Goal: Task Accomplishment & Management: Use online tool/utility

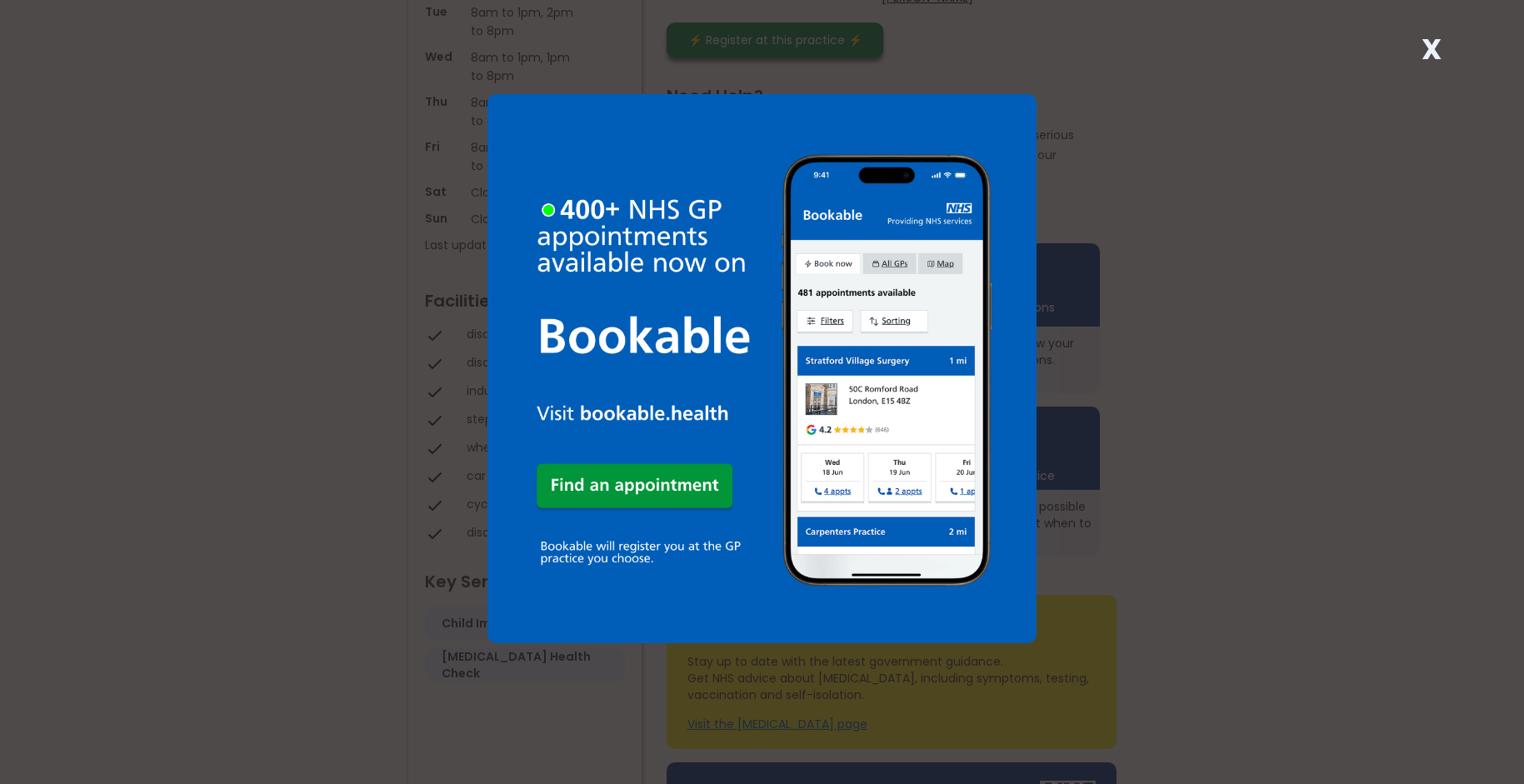
scroll to position [165, 0]
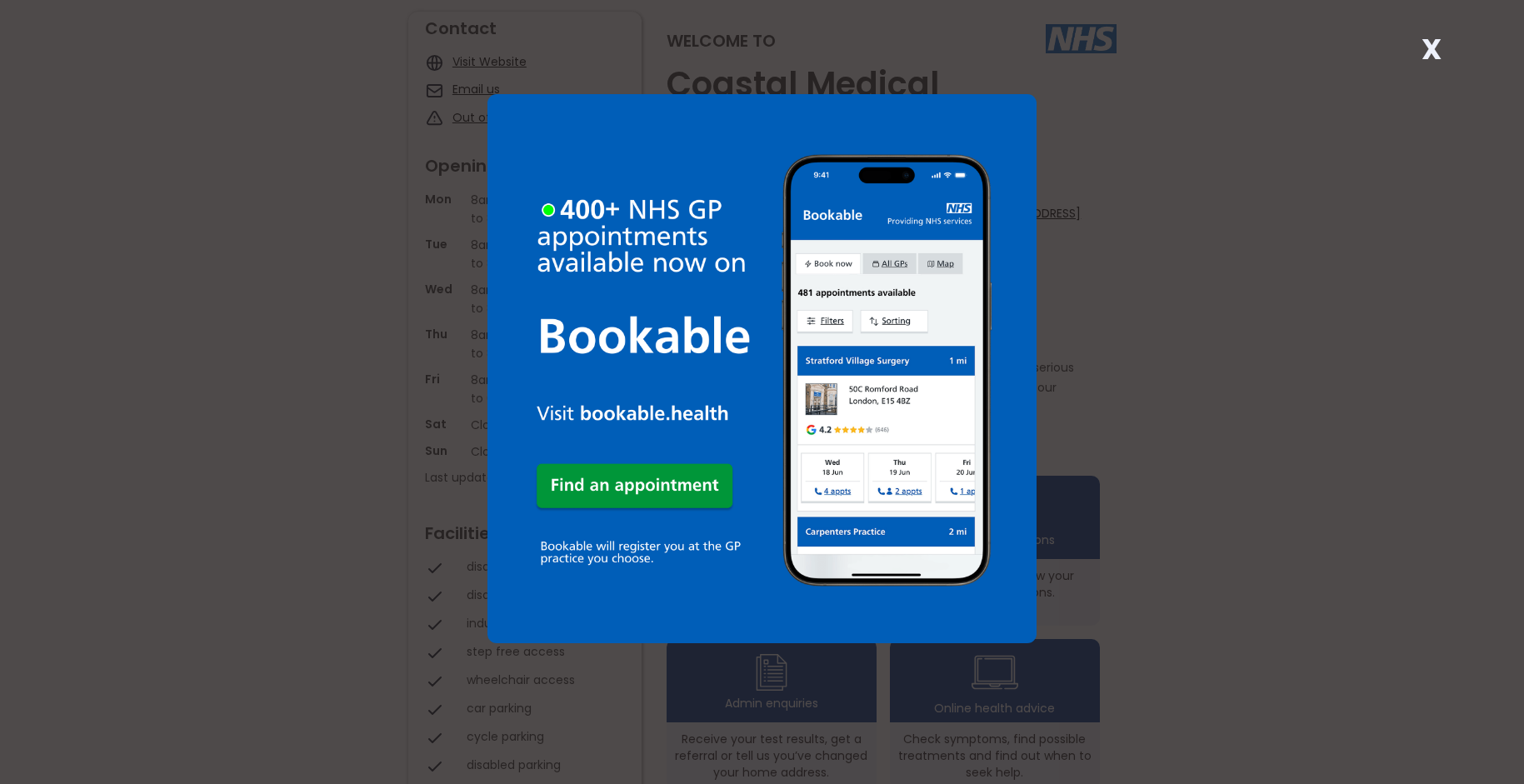
click at [1426, 44] on strong "X" at bounding box center [1432, 49] width 20 height 40
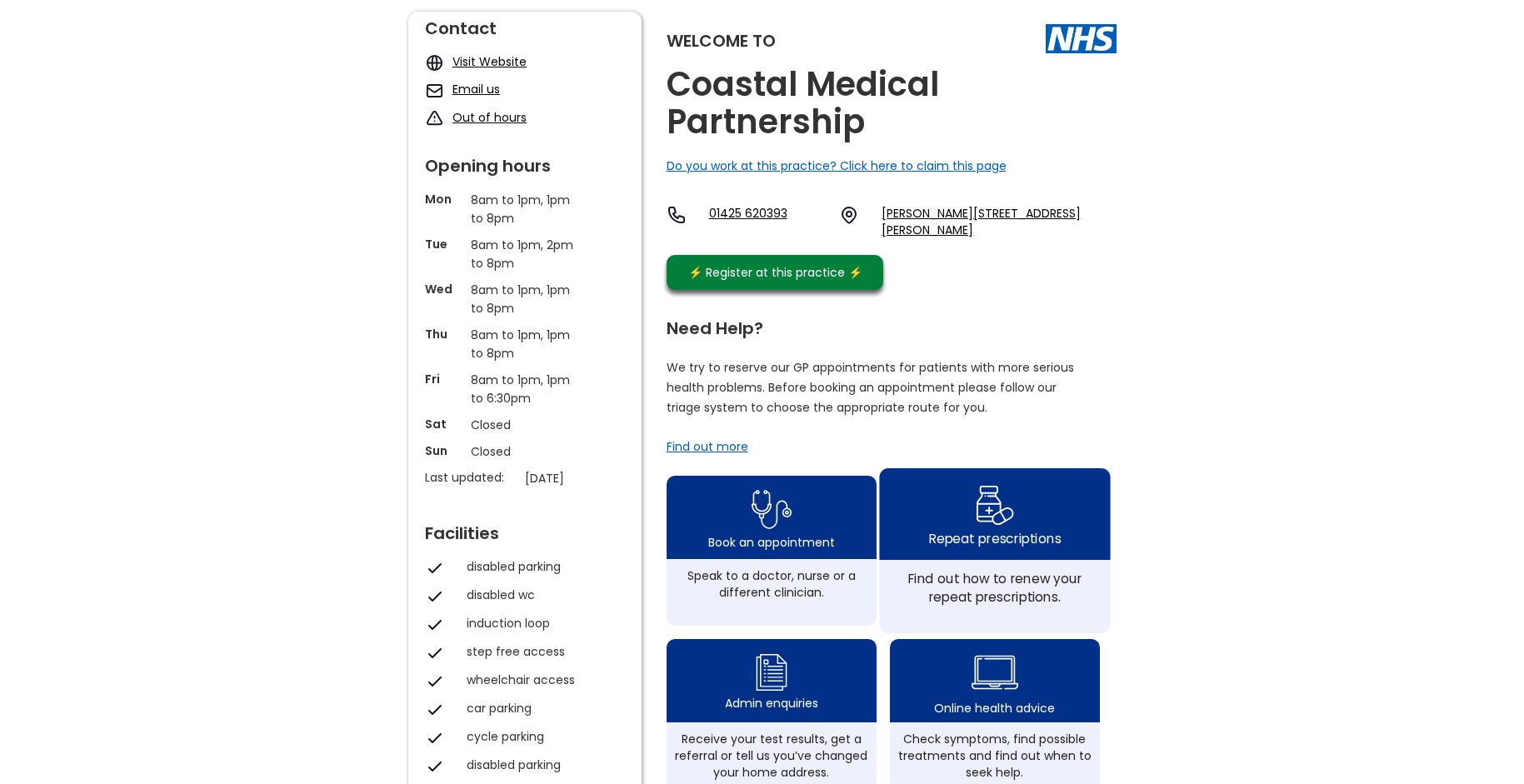
click at [997, 521] on img at bounding box center [994, 505] width 39 height 48
click at [986, 518] on img at bounding box center [994, 505] width 39 height 48
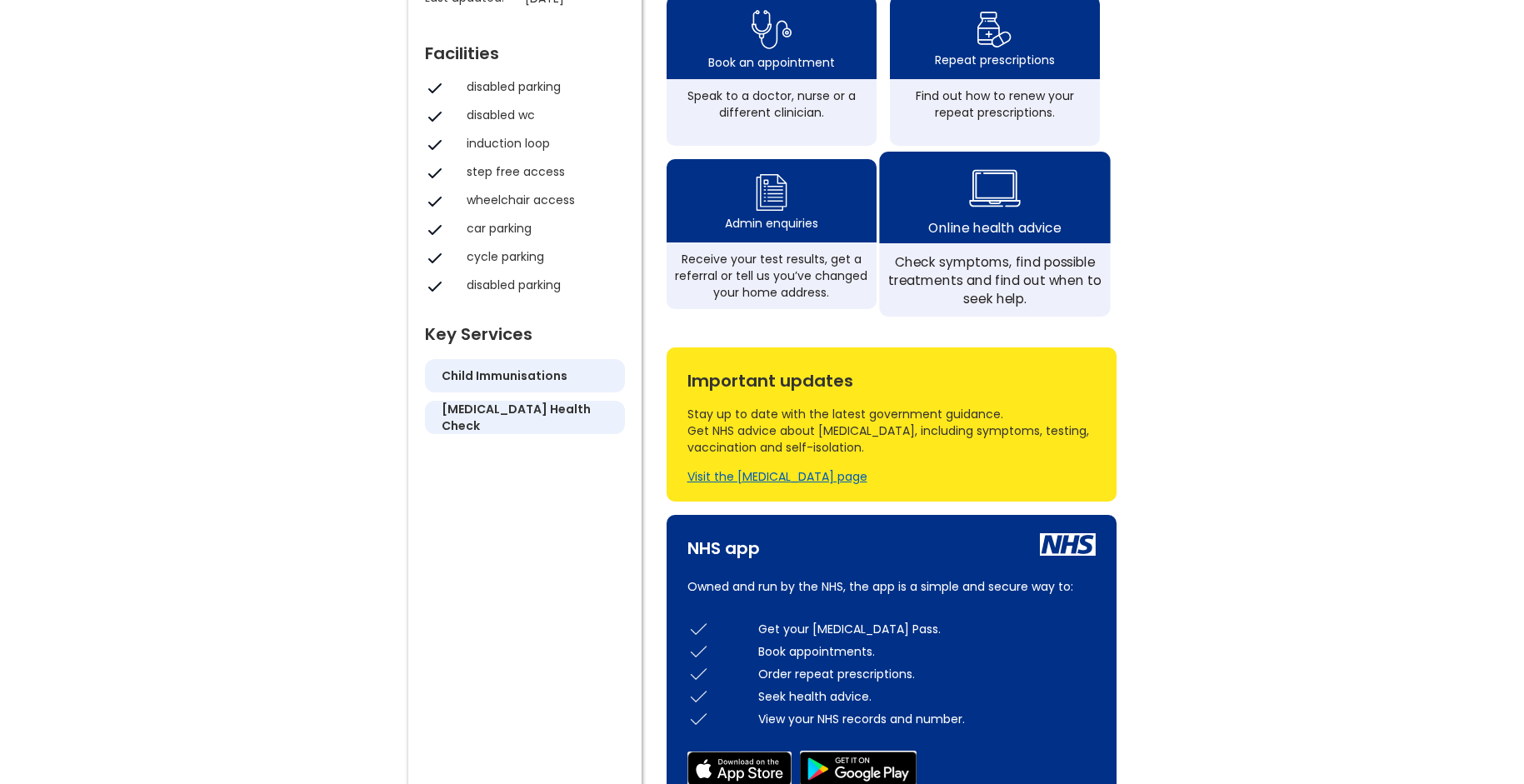
scroll to position [665, 0]
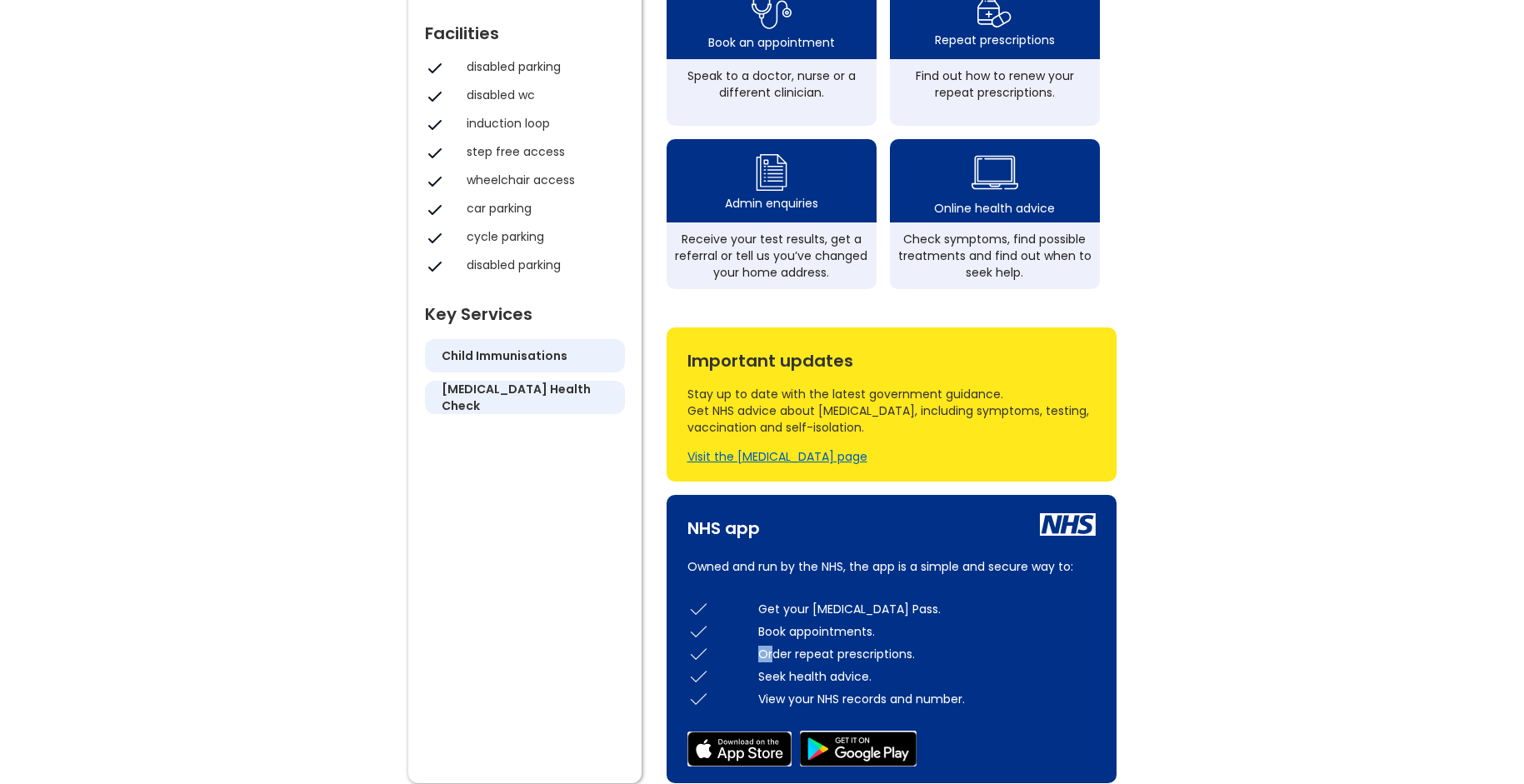
click at [763, 660] on div "Order repeat prescriptions." at bounding box center [927, 654] width 338 height 17
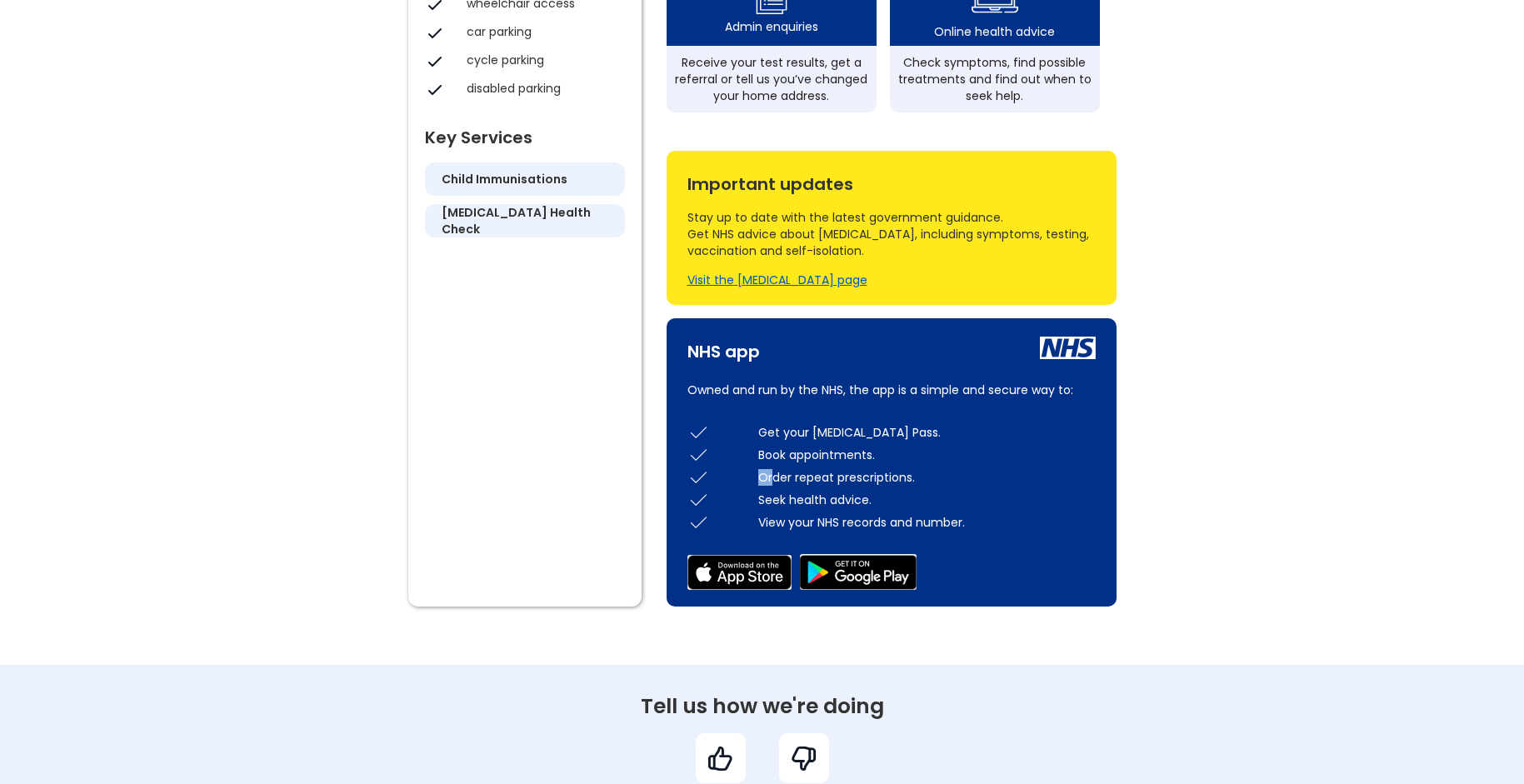
scroll to position [915, 0]
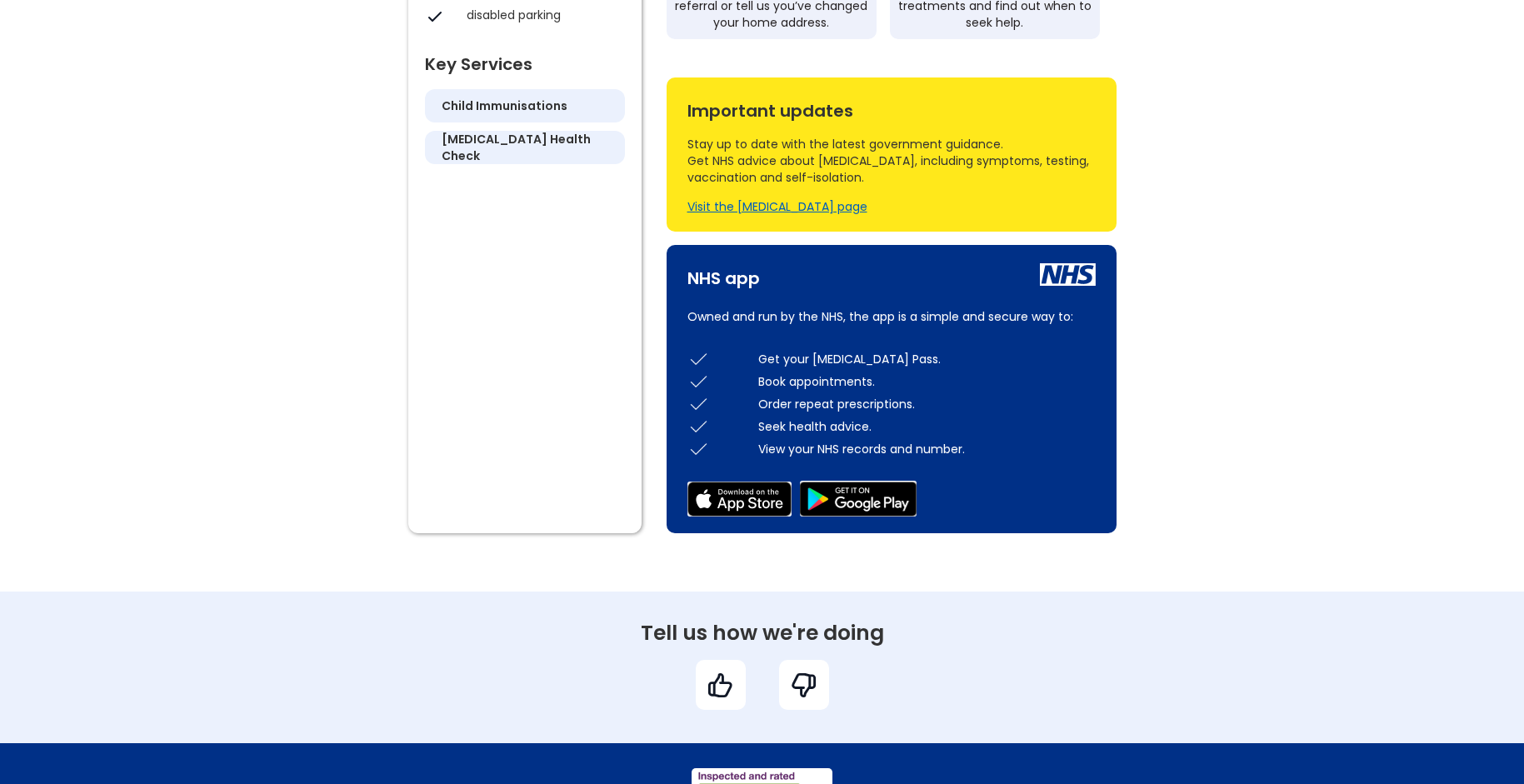
click at [797, 412] on div "Order repeat prescriptions." at bounding box center [927, 404] width 338 height 17
click at [694, 404] on img at bounding box center [698, 404] width 22 height 22
click at [701, 405] on img at bounding box center [698, 404] width 22 height 22
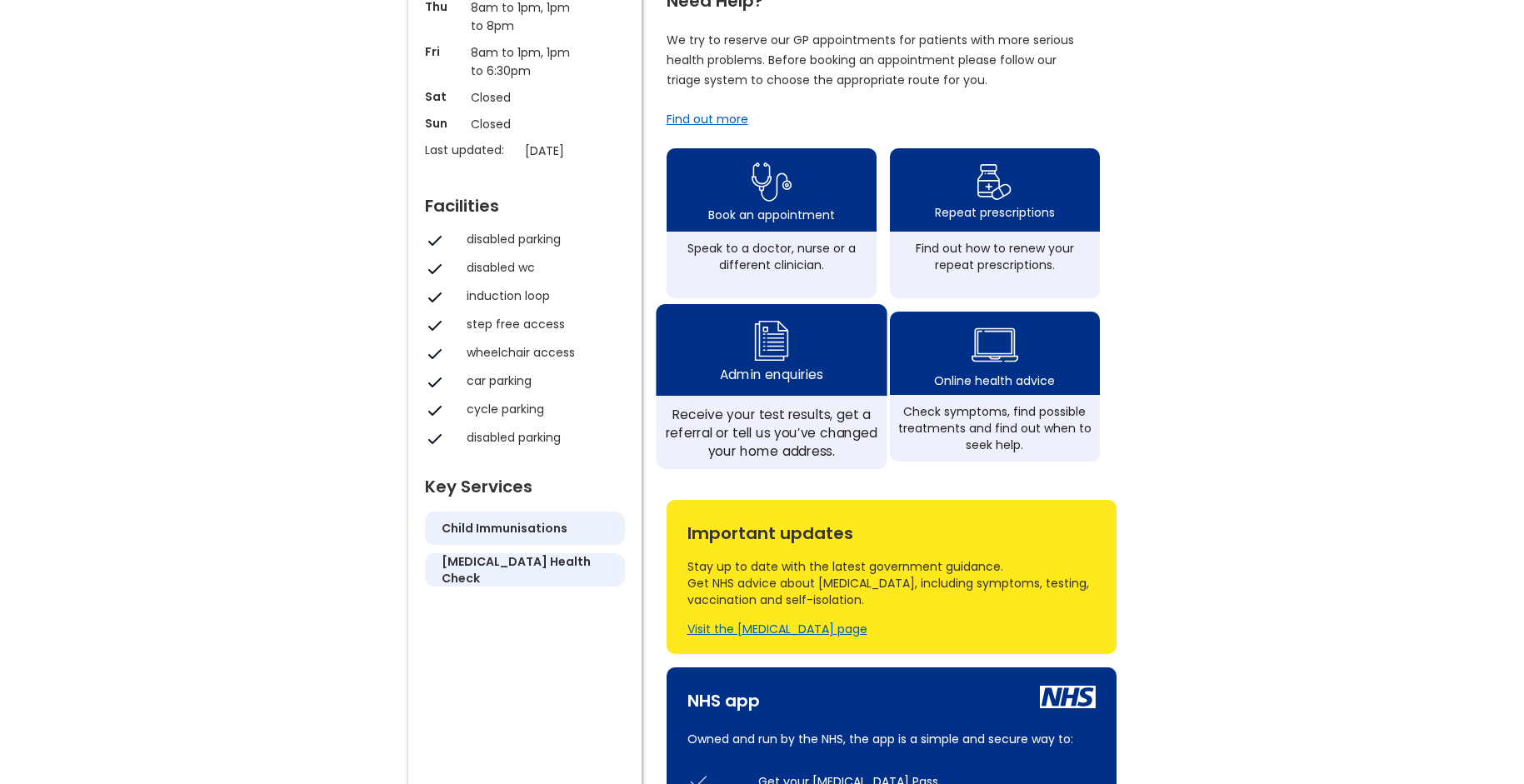
scroll to position [415, 0]
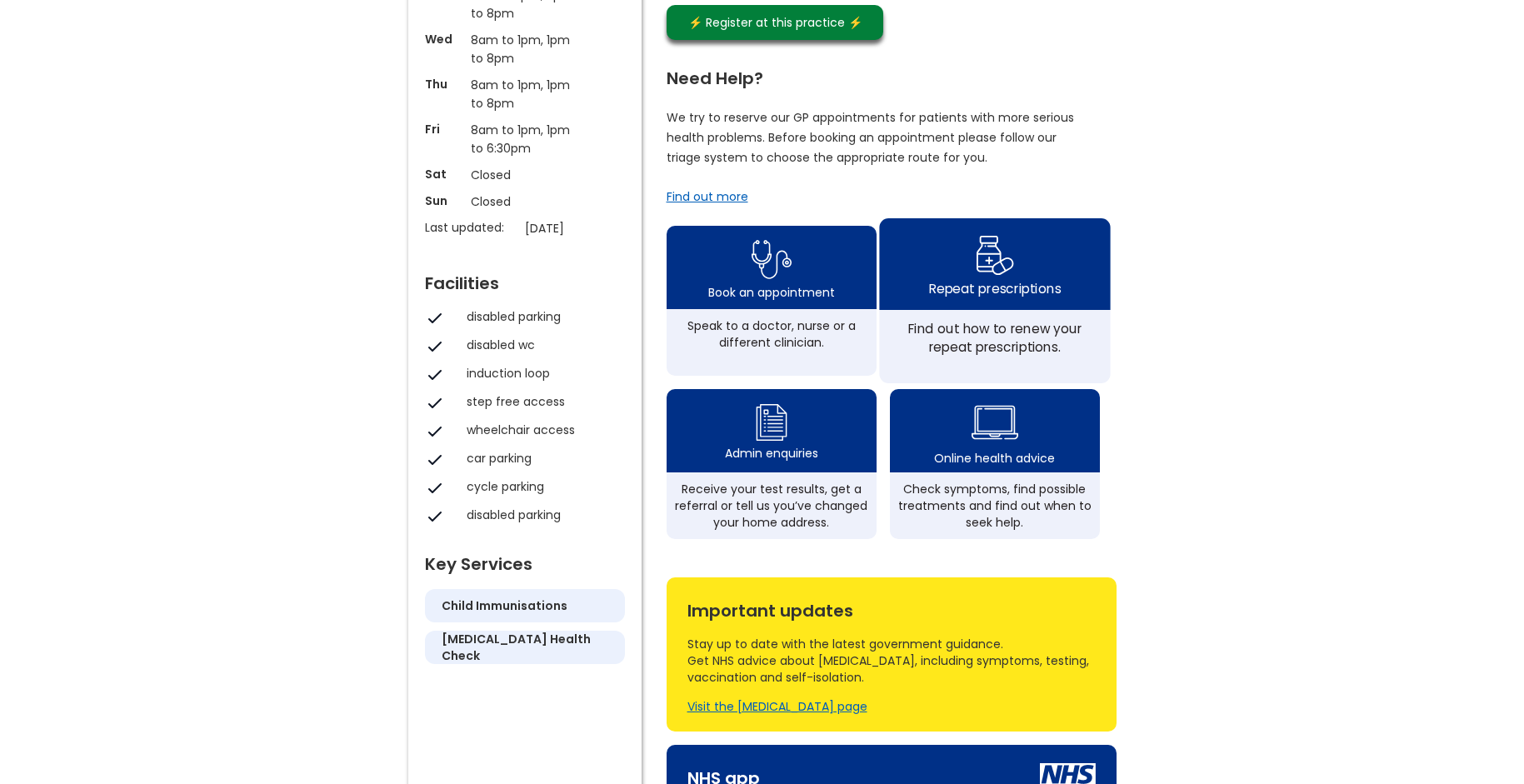
click at [986, 270] on img at bounding box center [994, 255] width 39 height 48
